Goal: Task Accomplishment & Management: Use online tool/utility

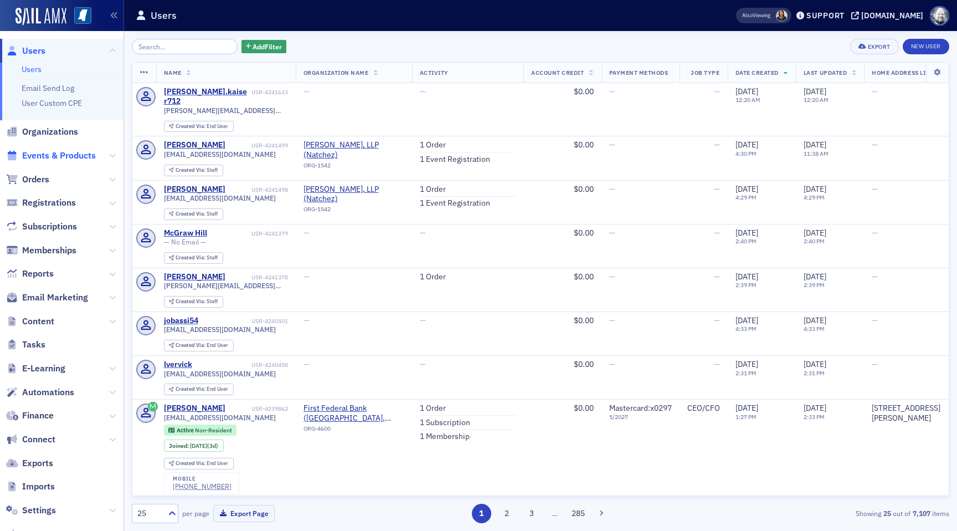
click at [74, 155] on span "Events & Products" at bounding box center [59, 156] width 74 height 12
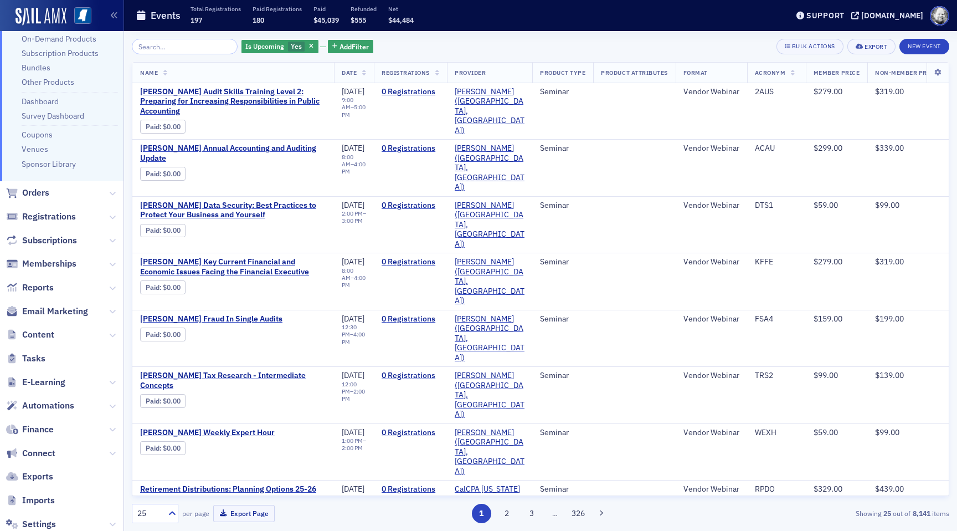
scroll to position [168, 0]
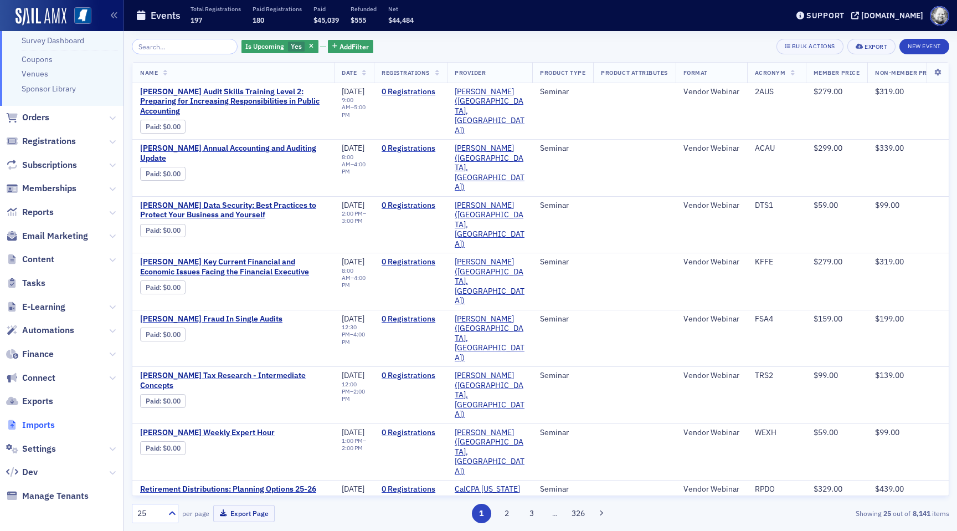
click at [48, 425] on span "Imports" at bounding box center [38, 425] width 33 height 12
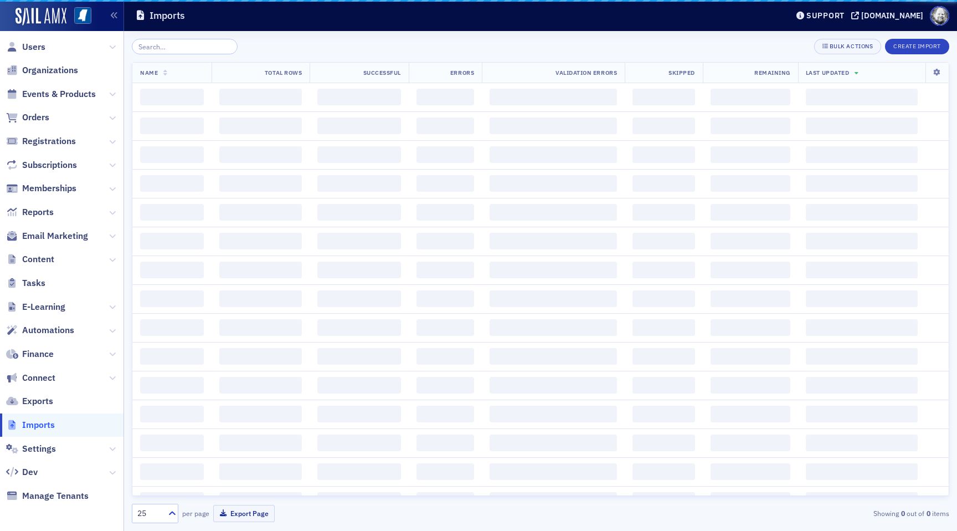
scroll to position [4, 0]
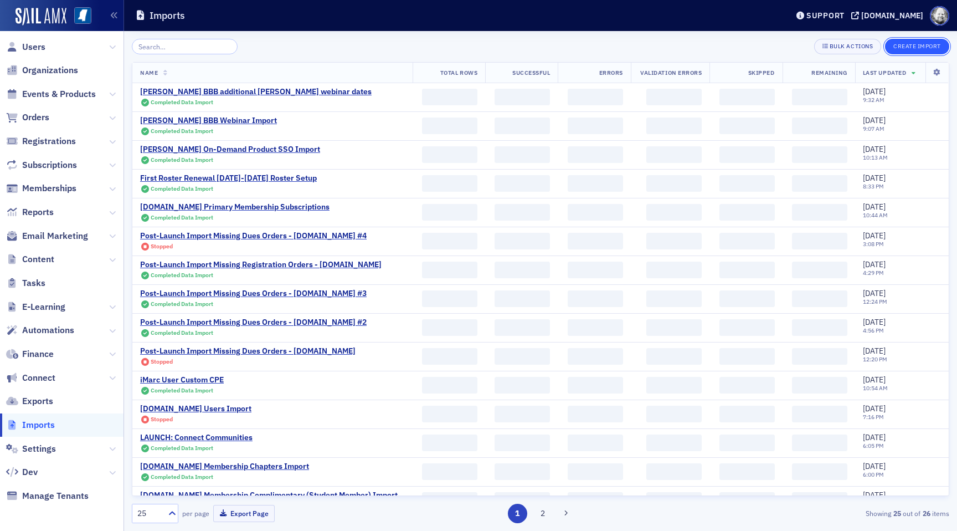
click at [912, 52] on button "Create Import" at bounding box center [917, 47] width 64 height 16
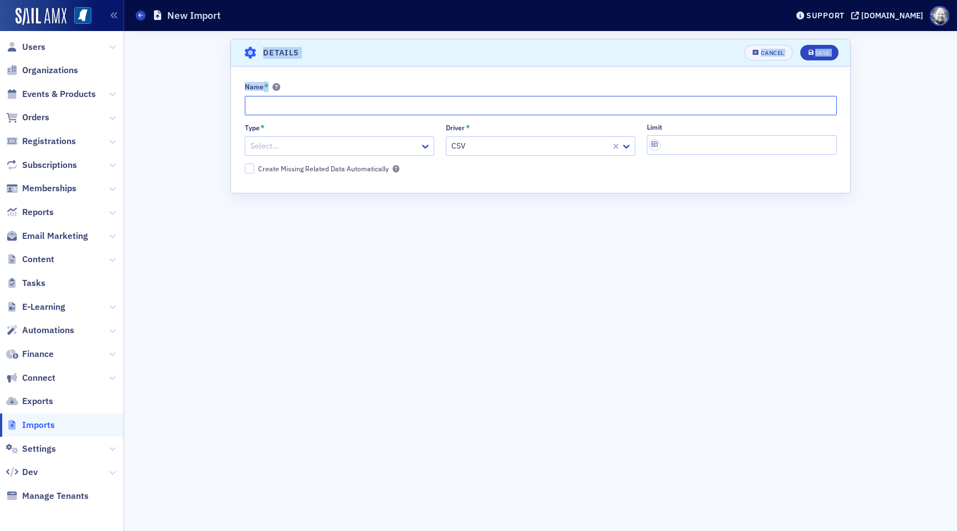
click at [328, 112] on input "Name *" at bounding box center [541, 105] width 592 height 19
click at [322, 106] on input "Name *" at bounding box center [541, 105] width 592 height 19
type input "CPA Crossings Webinars [DATE]"
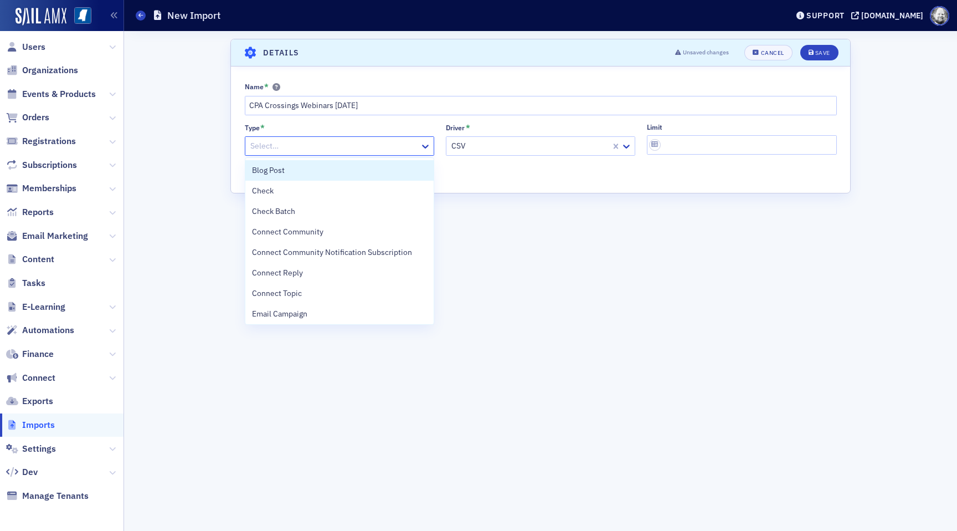
click at [305, 142] on div at bounding box center [333, 146] width 169 height 14
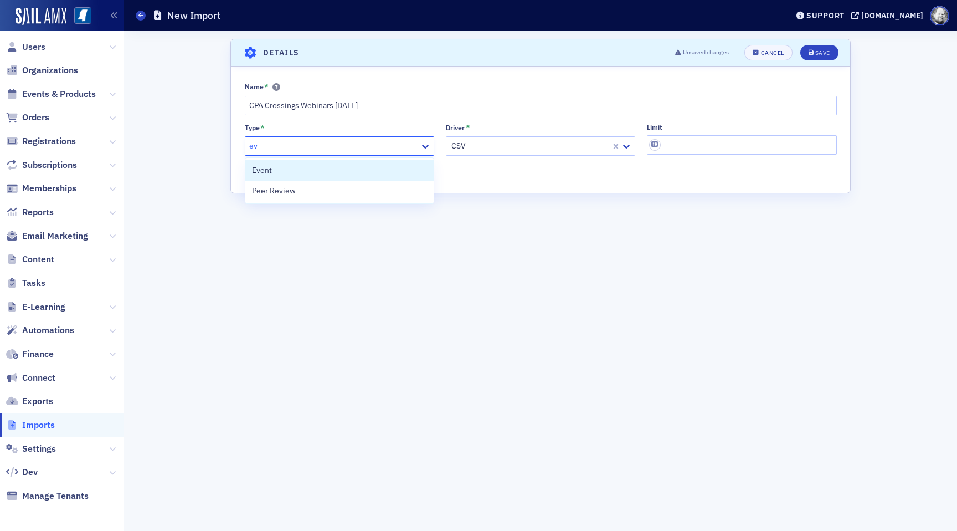
type input "eve"
click at [300, 164] on div "Event" at bounding box center [339, 170] width 175 height 12
click at [684, 145] on input "Limit" at bounding box center [741, 144] width 189 height 19
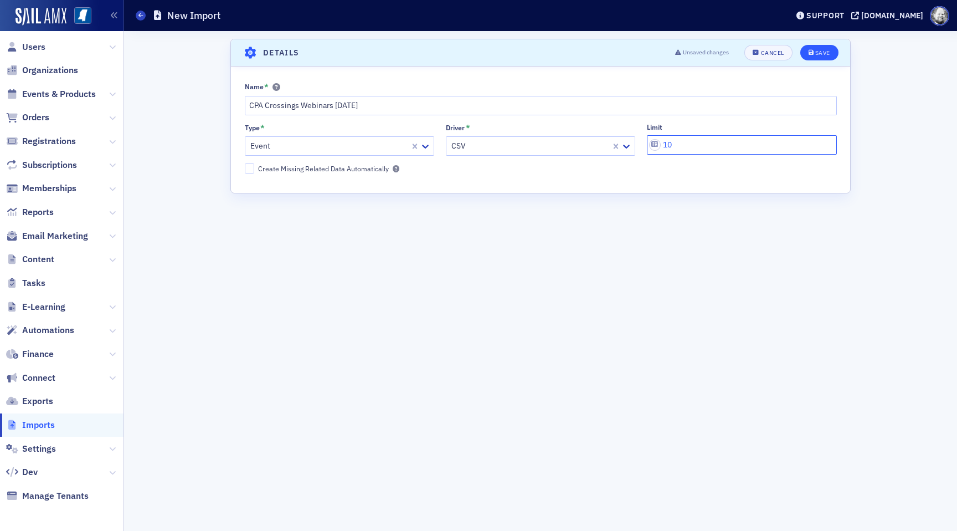
type input "10"
click at [815, 50] on div "Save" at bounding box center [822, 53] width 15 height 6
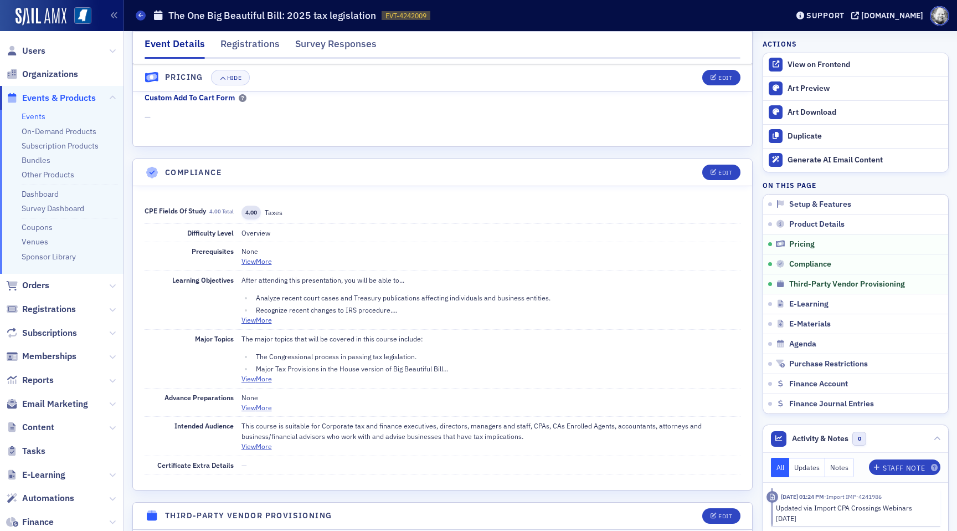
scroll to position [972, 0]
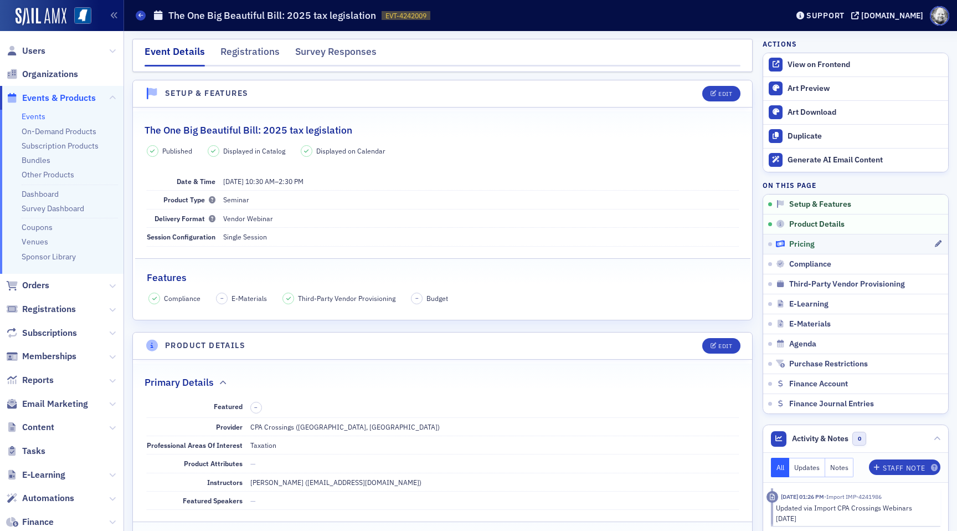
click at [804, 245] on span "Pricing" at bounding box center [801, 244] width 25 height 10
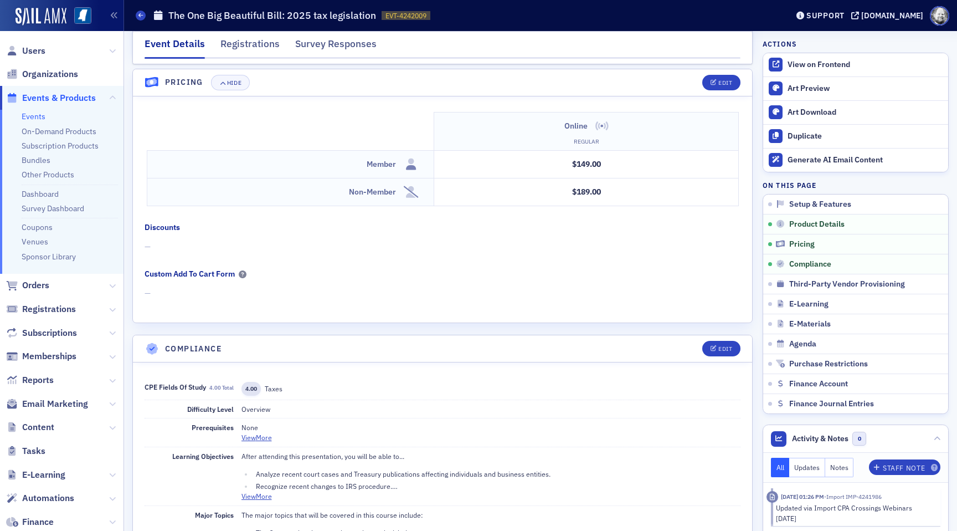
scroll to position [954, 0]
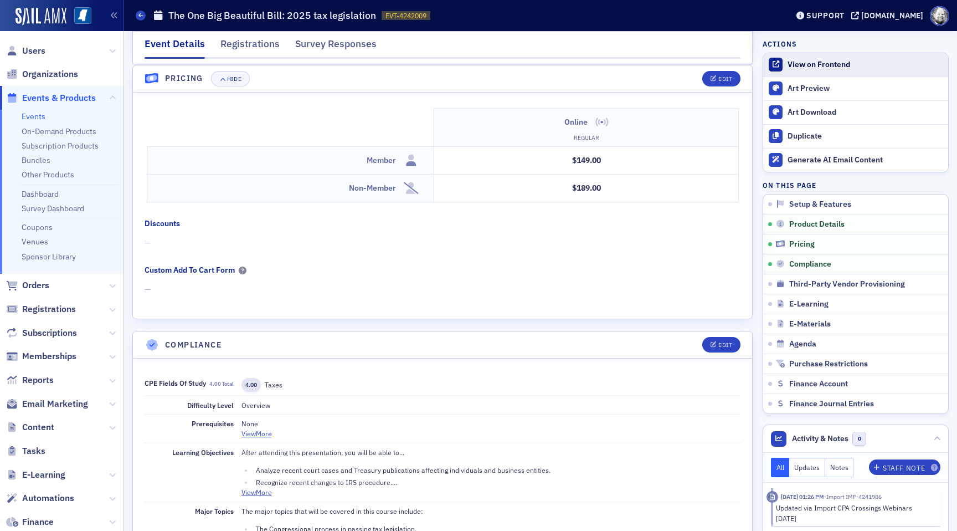
click at [797, 63] on div "View on Frontend" at bounding box center [864, 65] width 155 height 10
click at [38, 118] on link "Events" at bounding box center [34, 116] width 24 height 10
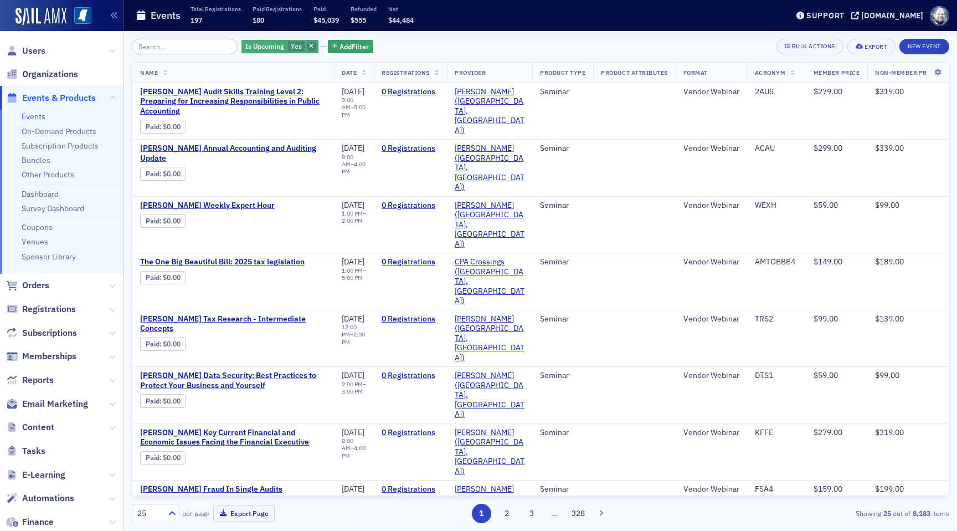
click at [307, 47] on span "button" at bounding box center [312, 47] width 10 height 10
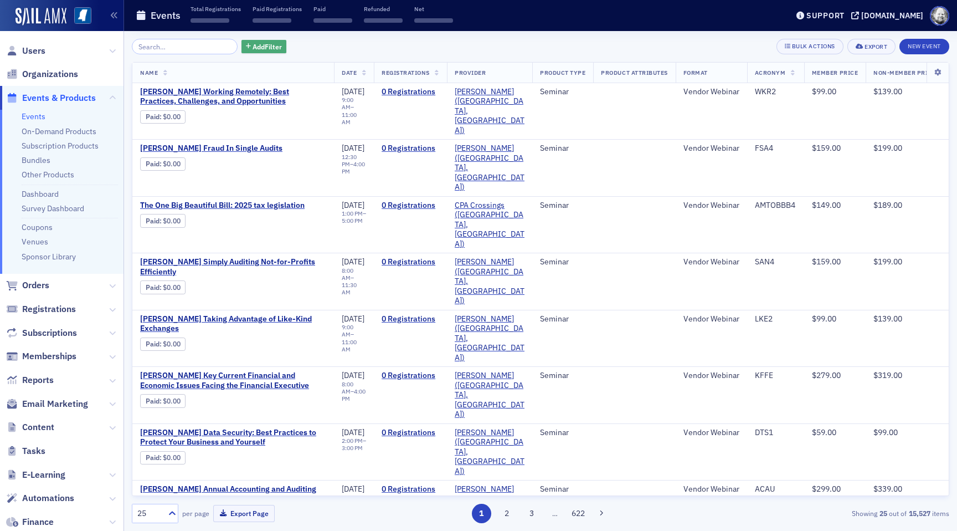
click at [270, 49] on button "Add Filter" at bounding box center [263, 47] width 45 height 14
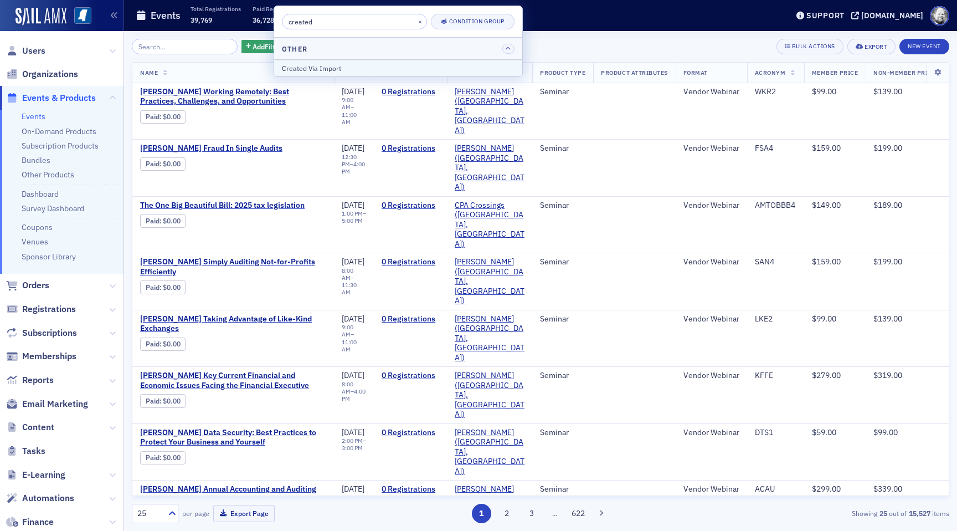
type input "created"
click at [309, 63] on div "Created Via Import" at bounding box center [398, 68] width 233 height 10
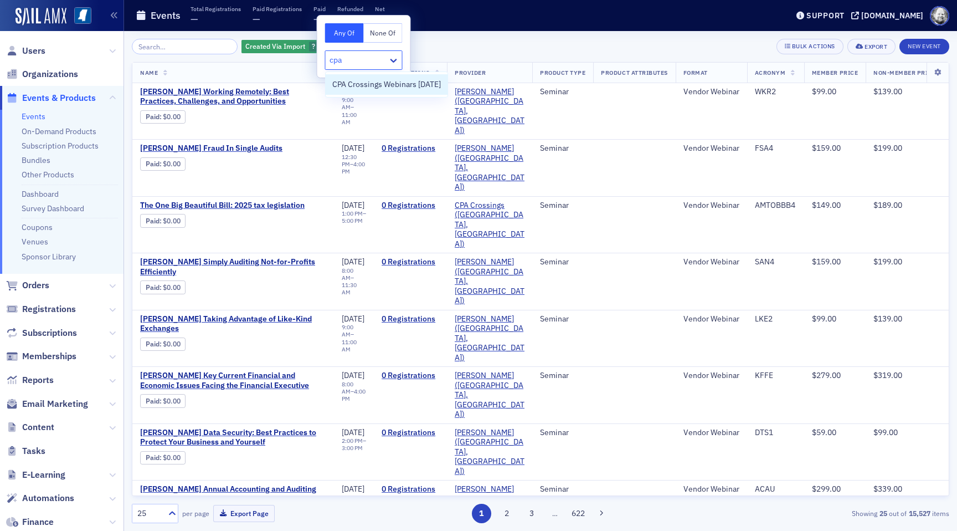
type input "cpa c"
click at [341, 83] on span "CPA Crossings Webinars [DATE]" at bounding box center [386, 85] width 109 height 12
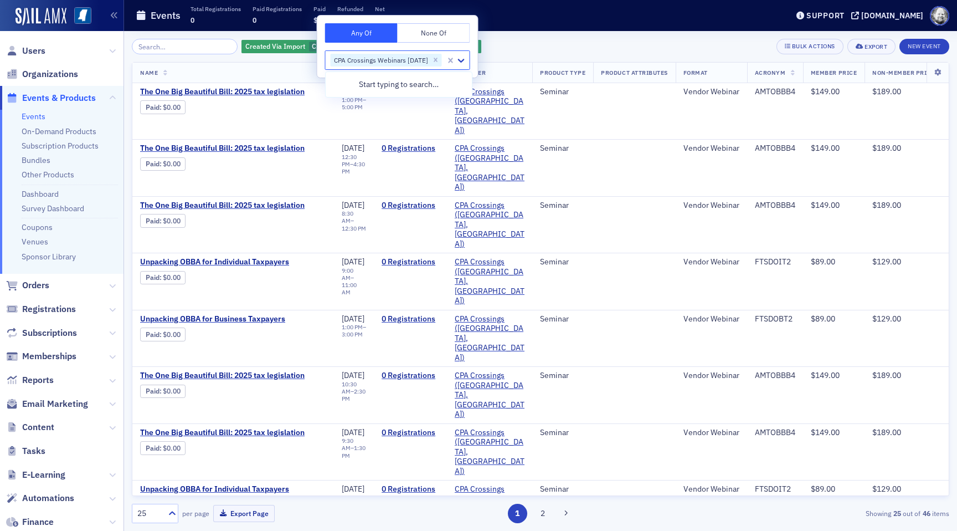
click at [549, 46] on div "Created Via Import CPA Crossings Webinars 8.14.25 Add Filter Bulk Actions Expor…" at bounding box center [540, 47] width 817 height 16
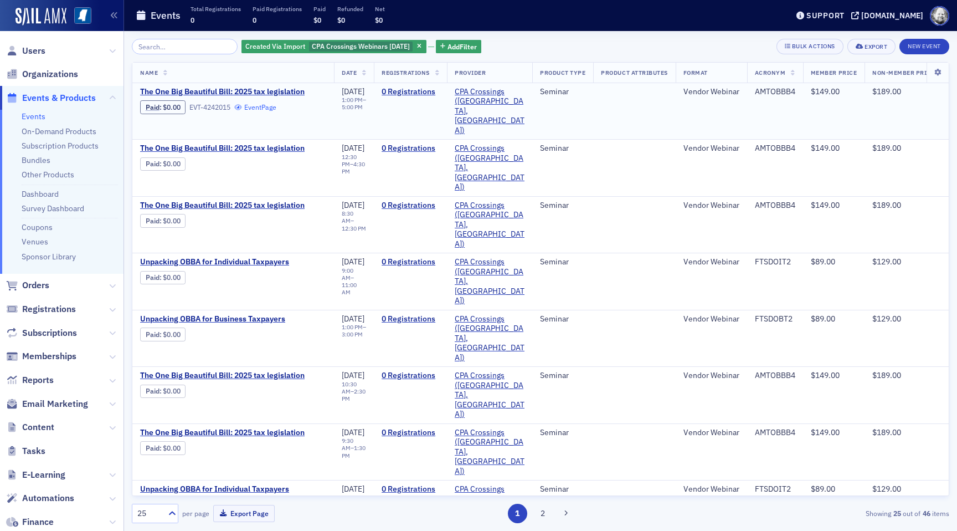
click at [264, 110] on link "Event Page" at bounding box center [255, 107] width 42 height 8
